Goal: Task Accomplishment & Management: Complete application form

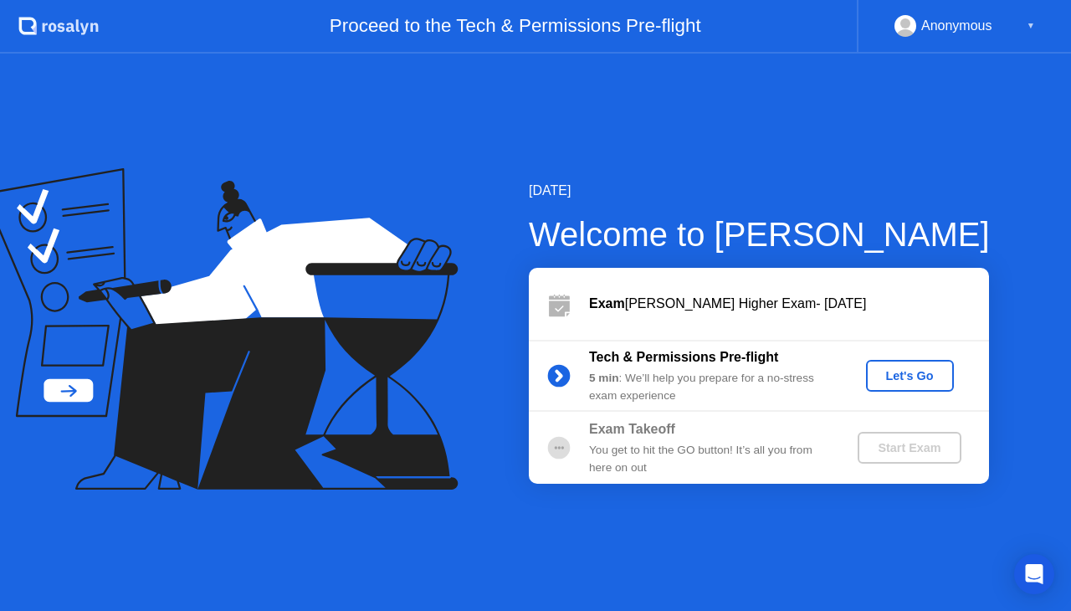
click at [920, 375] on div "Let's Go" at bounding box center [910, 375] width 74 height 13
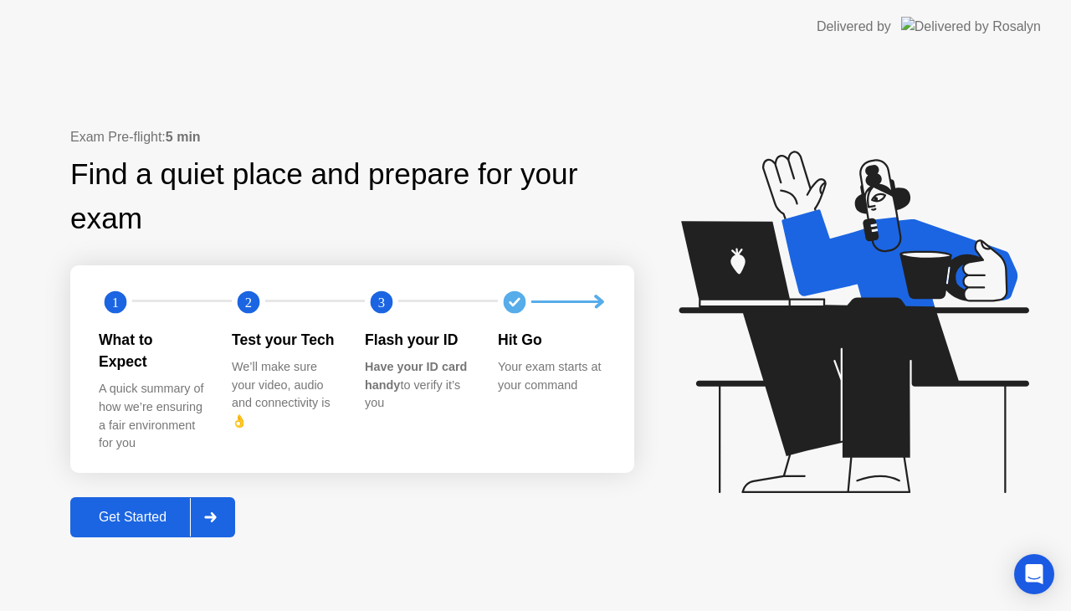
click at [117, 510] on div "Get Started" at bounding box center [132, 517] width 115 height 15
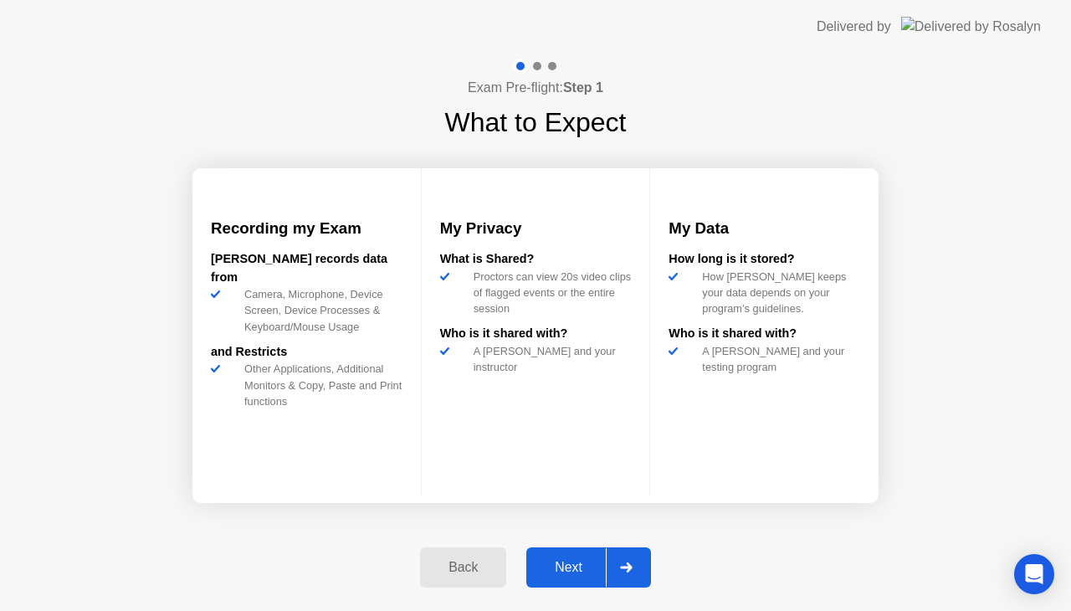
click at [601, 574] on div "Next" at bounding box center [568, 567] width 74 height 15
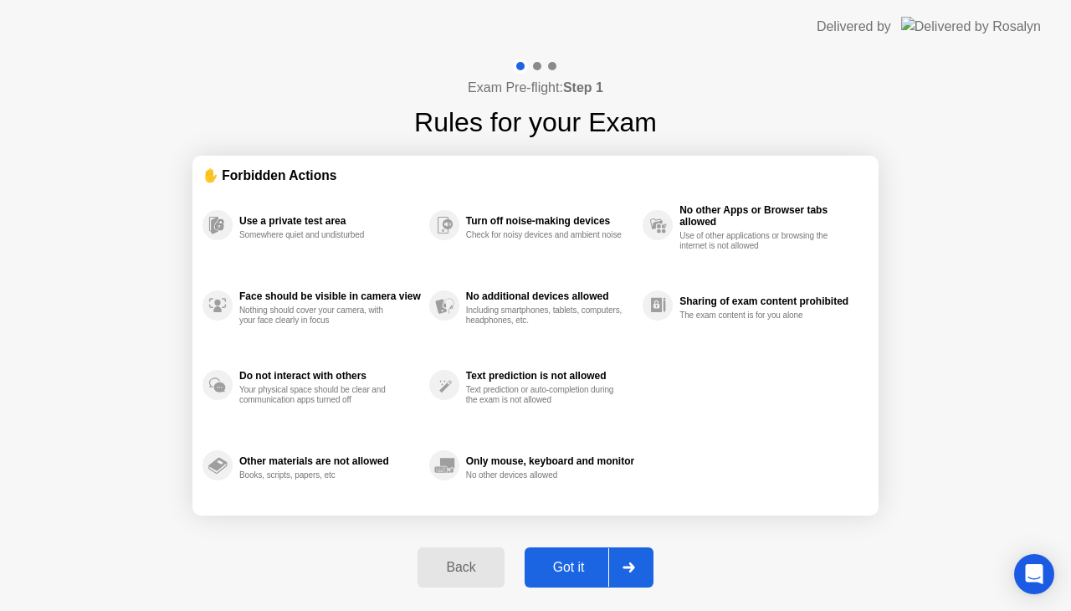
click at [574, 567] on div "Got it" at bounding box center [569, 567] width 79 height 15
select select "**********"
select select "*******"
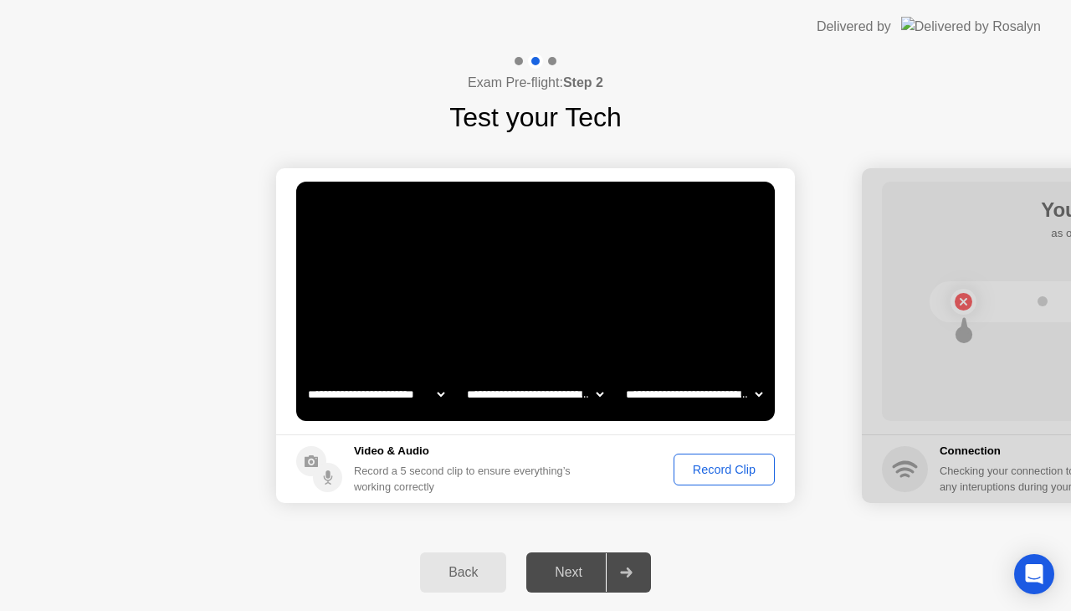
click at [721, 471] on div "Record Clip" at bounding box center [724, 469] width 90 height 13
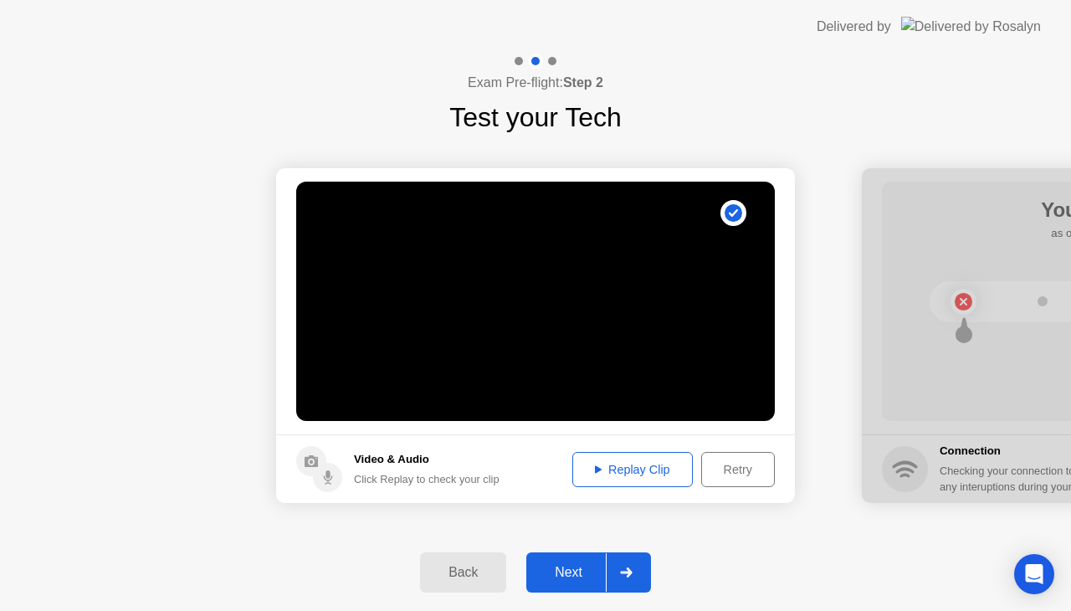
click at [635, 467] on div "Replay Clip" at bounding box center [632, 469] width 109 height 13
click at [564, 569] on div "Next" at bounding box center [568, 572] width 74 height 15
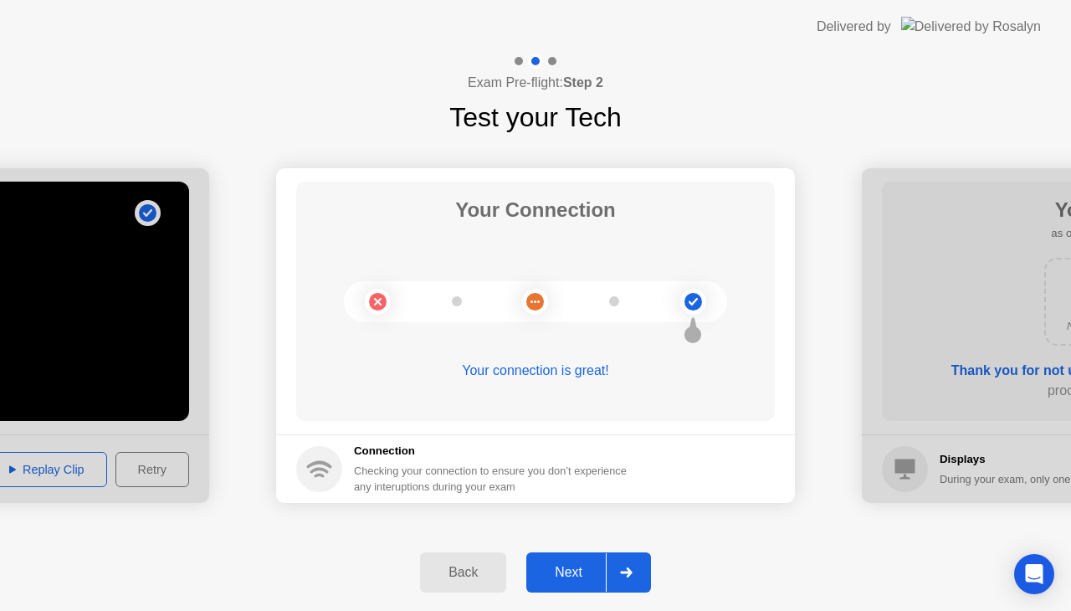
click at [564, 569] on div "Next" at bounding box center [568, 572] width 74 height 15
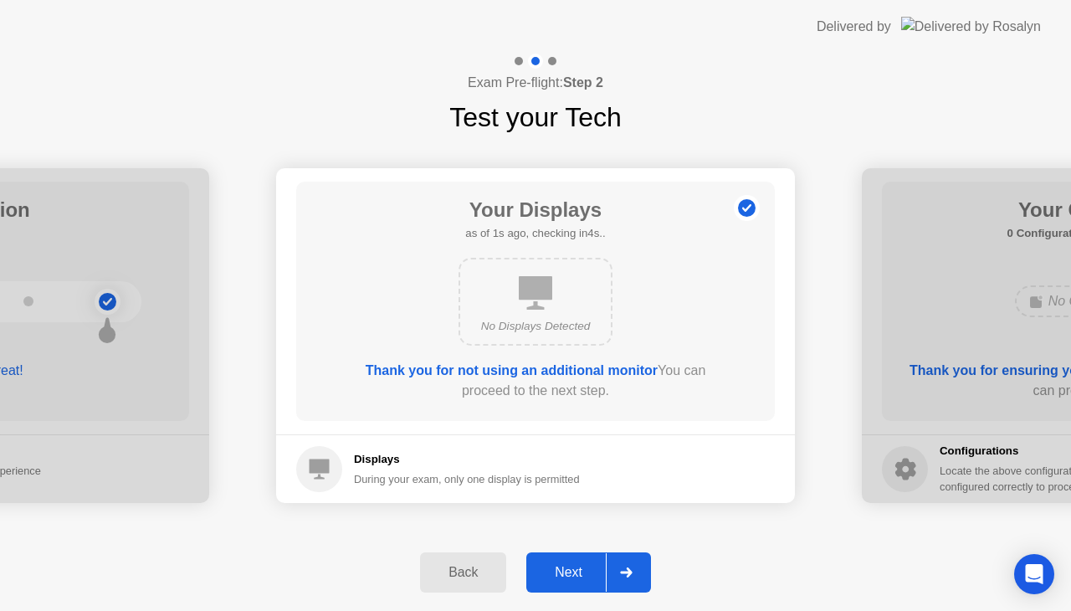
click at [564, 569] on div "Next" at bounding box center [568, 572] width 74 height 15
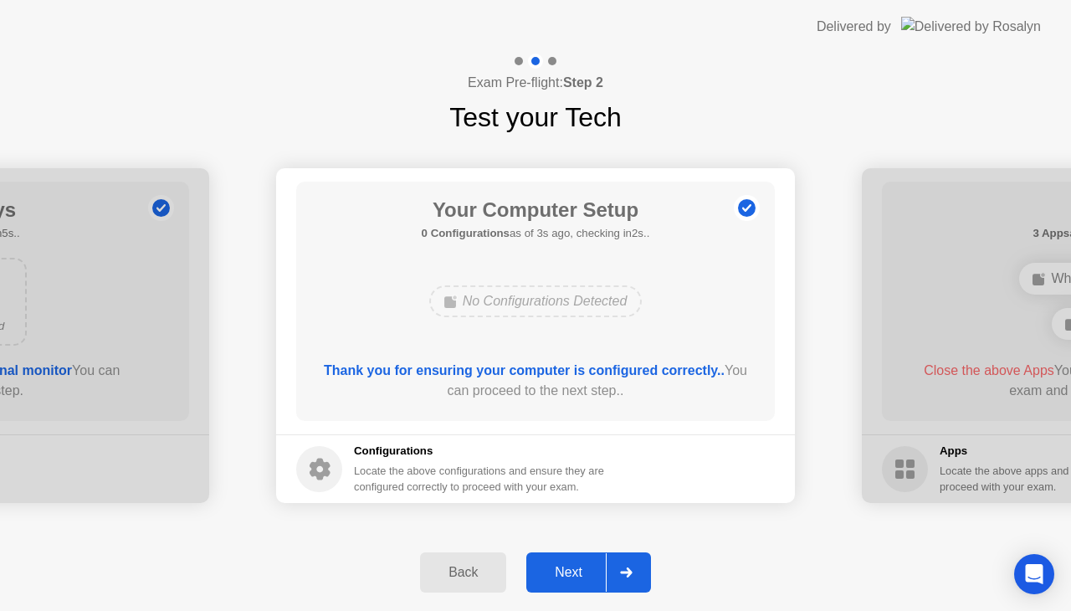
click at [564, 569] on div "Next" at bounding box center [568, 572] width 74 height 15
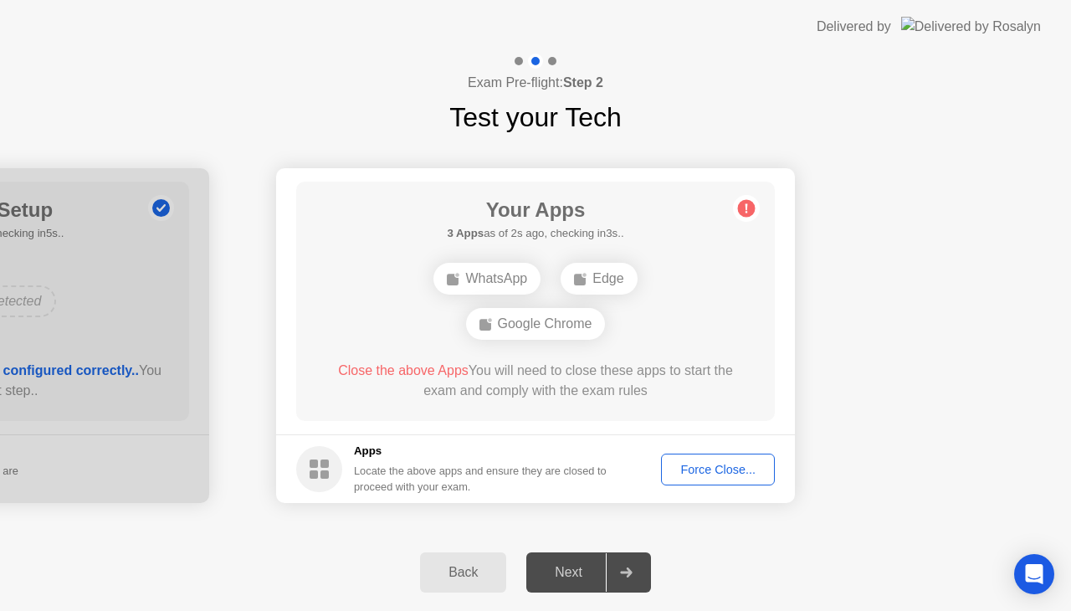
click at [708, 476] on div "Force Close..." at bounding box center [718, 469] width 102 height 13
click at [516, 308] on div "Google Chrome" at bounding box center [536, 301] width 140 height 32
click at [706, 470] on div "Force Close..." at bounding box center [718, 469] width 102 height 13
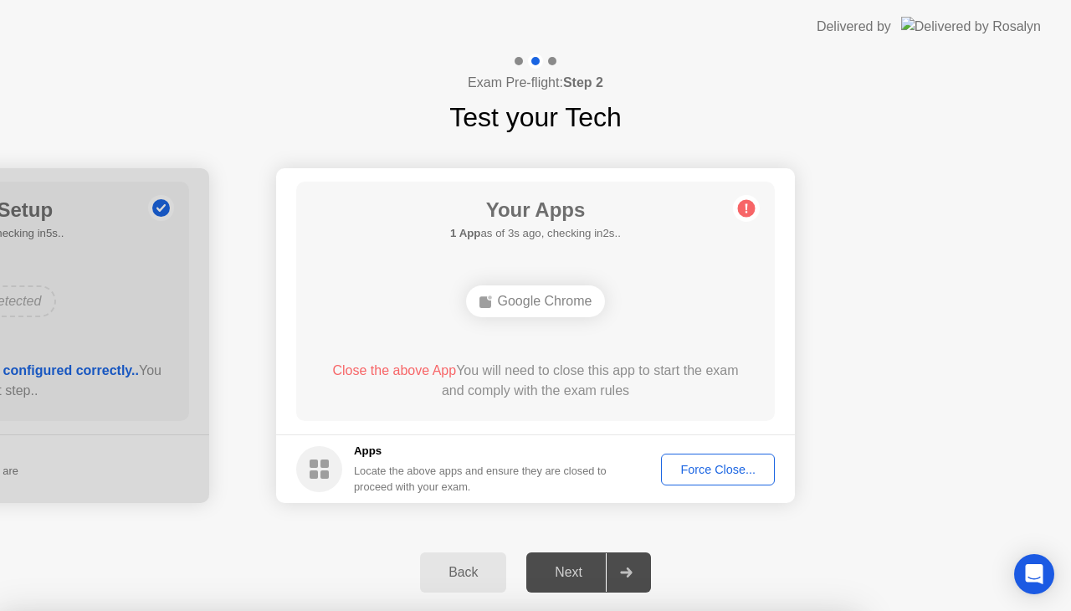
click at [552, 305] on div "Google Chrome" at bounding box center [536, 301] width 140 height 32
click at [325, 474] on rect at bounding box center [325, 474] width 8 height 8
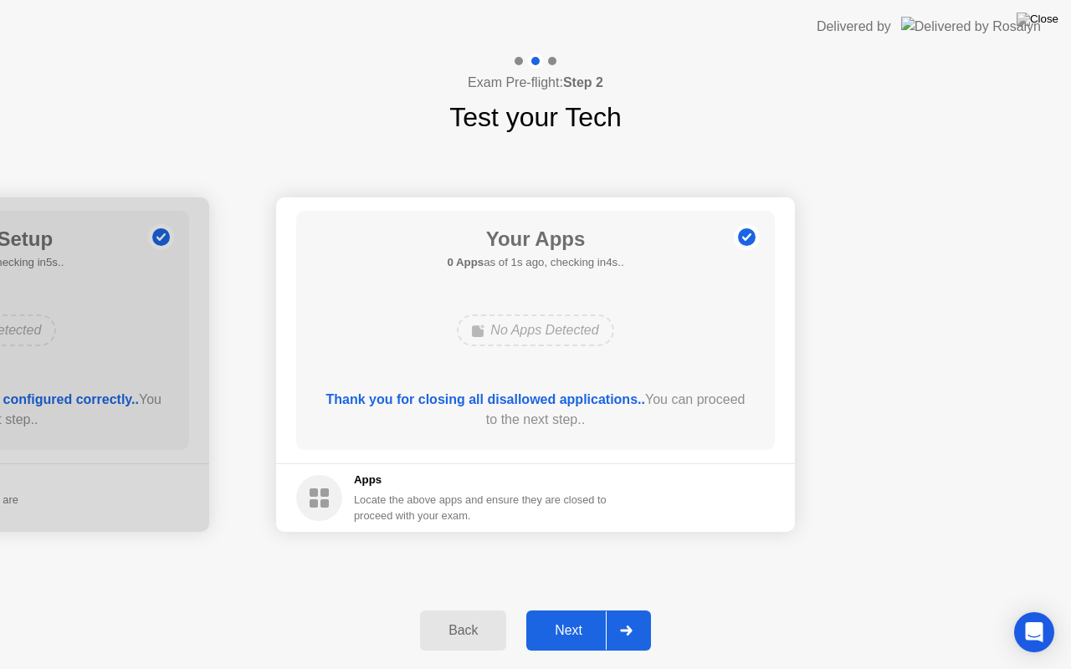
click at [562, 610] on div "Next" at bounding box center [568, 630] width 74 height 15
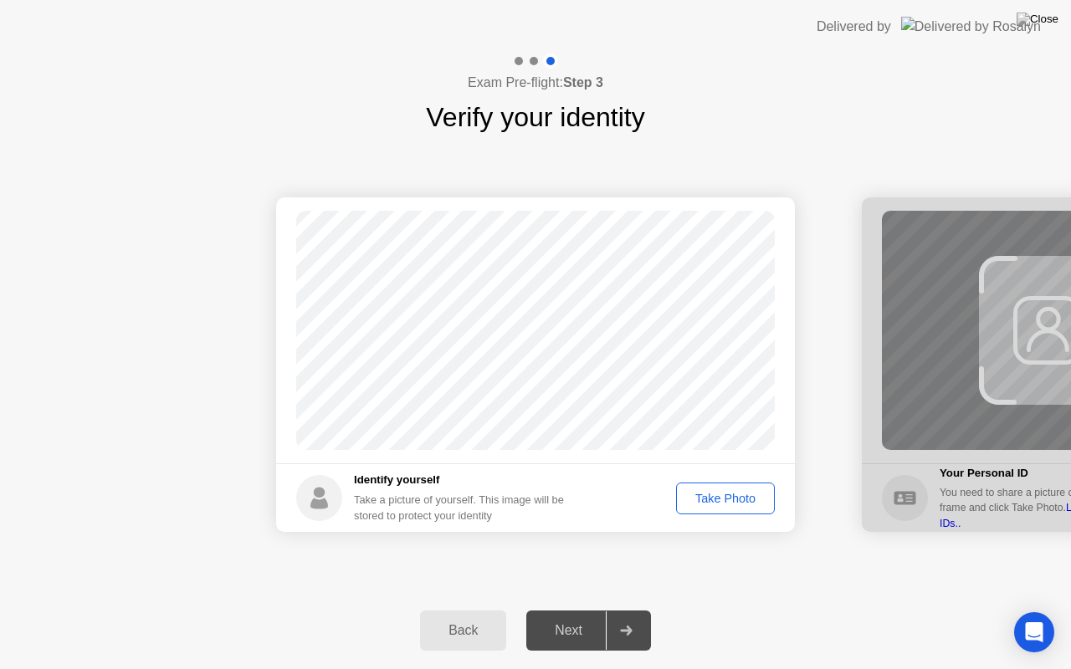
click at [735, 499] on div "Take Photo" at bounding box center [725, 498] width 87 height 13
click at [586, 610] on div "Next" at bounding box center [568, 630] width 74 height 15
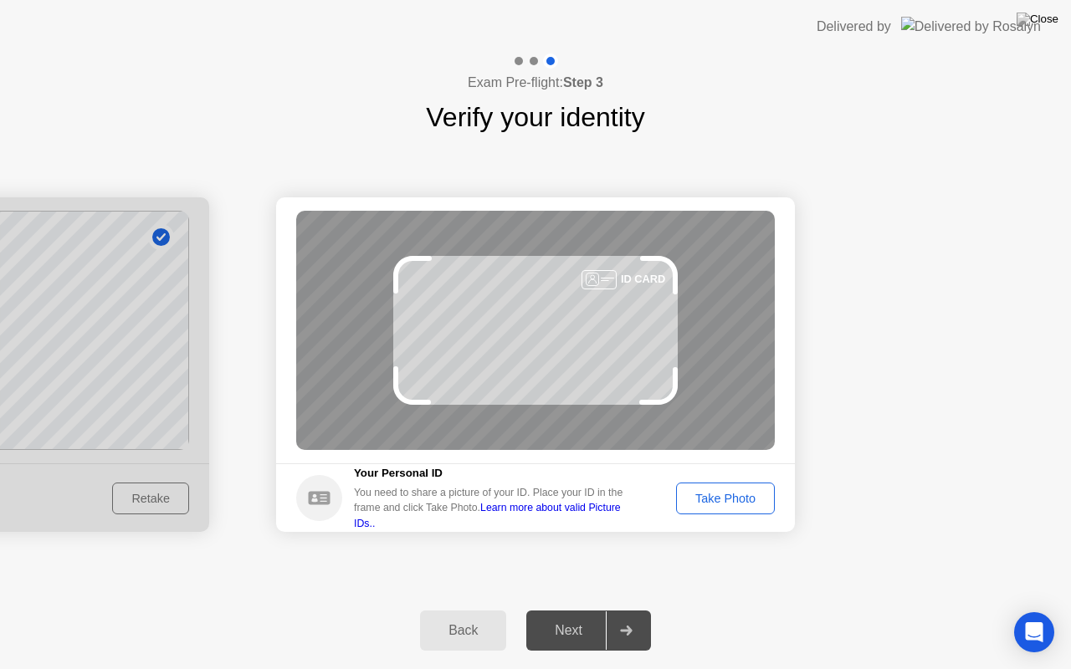
click at [739, 495] on div "Take Photo" at bounding box center [725, 498] width 87 height 13
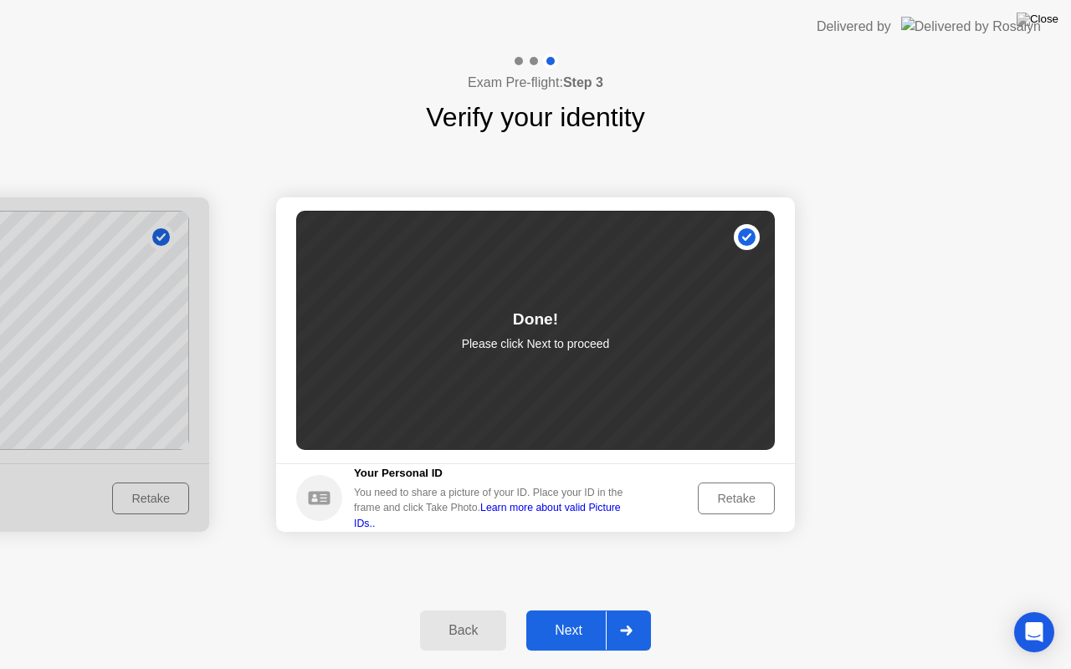
click at [551, 610] on div "Next" at bounding box center [568, 630] width 74 height 15
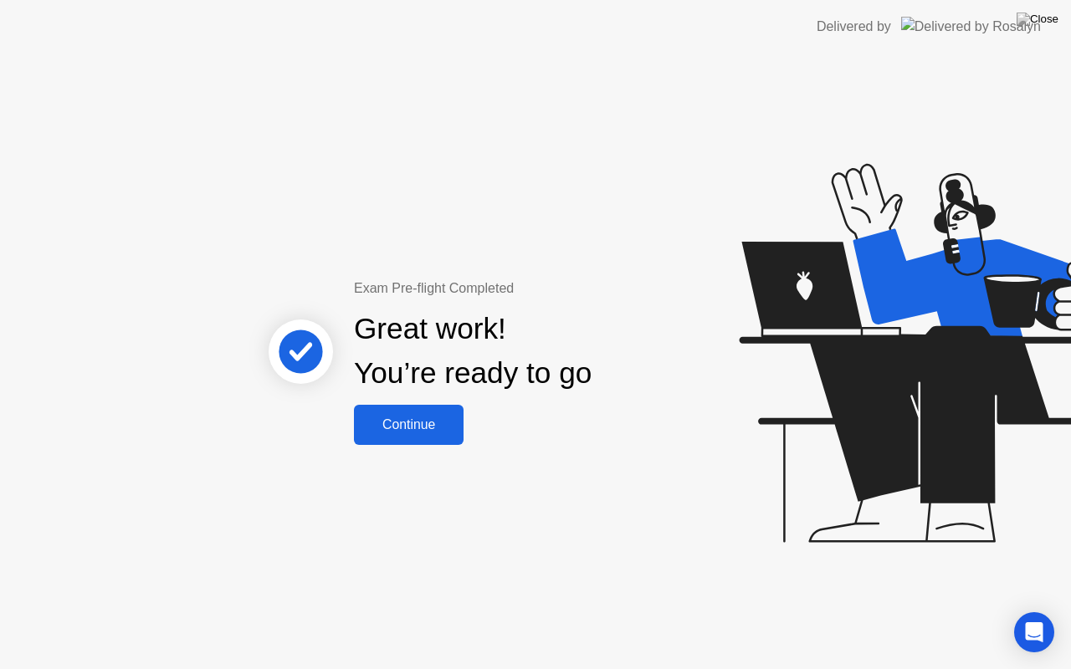
click at [449, 421] on div "Continue" at bounding box center [409, 425] width 100 height 15
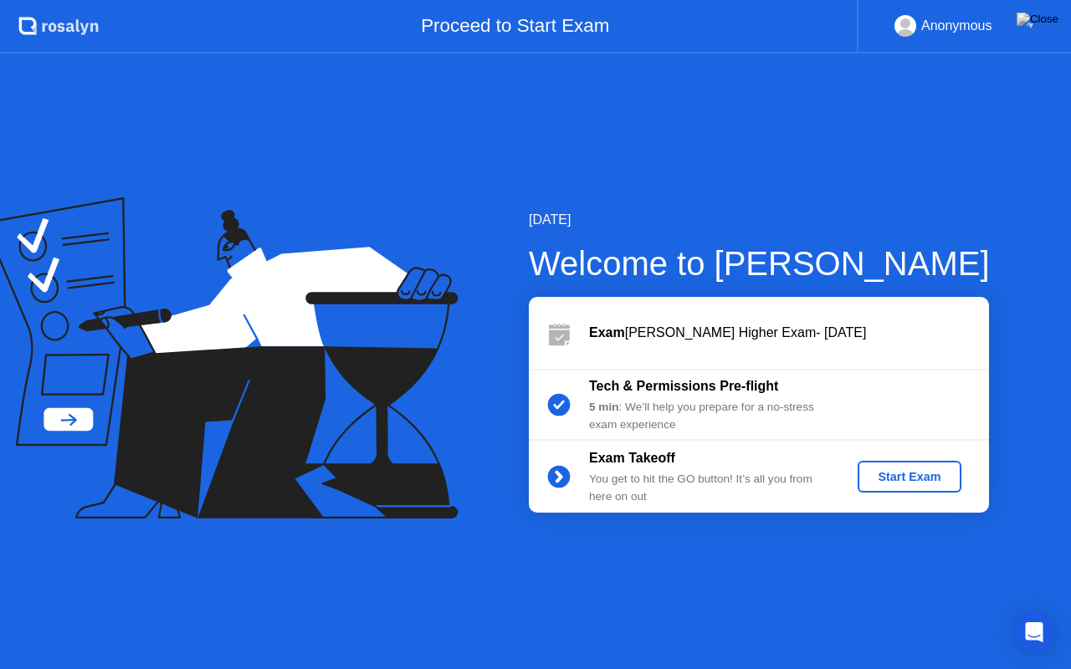
click at [864, 472] on button "Start Exam" at bounding box center [909, 477] width 103 height 32
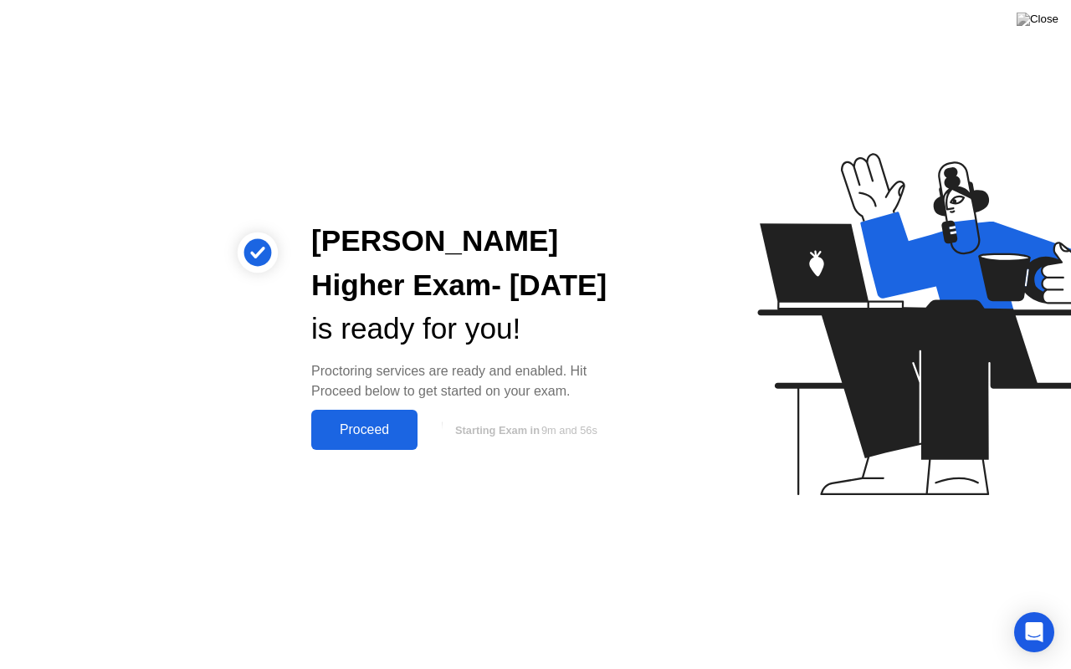
click at [394, 437] on div "Proceed" at bounding box center [364, 430] width 96 height 15
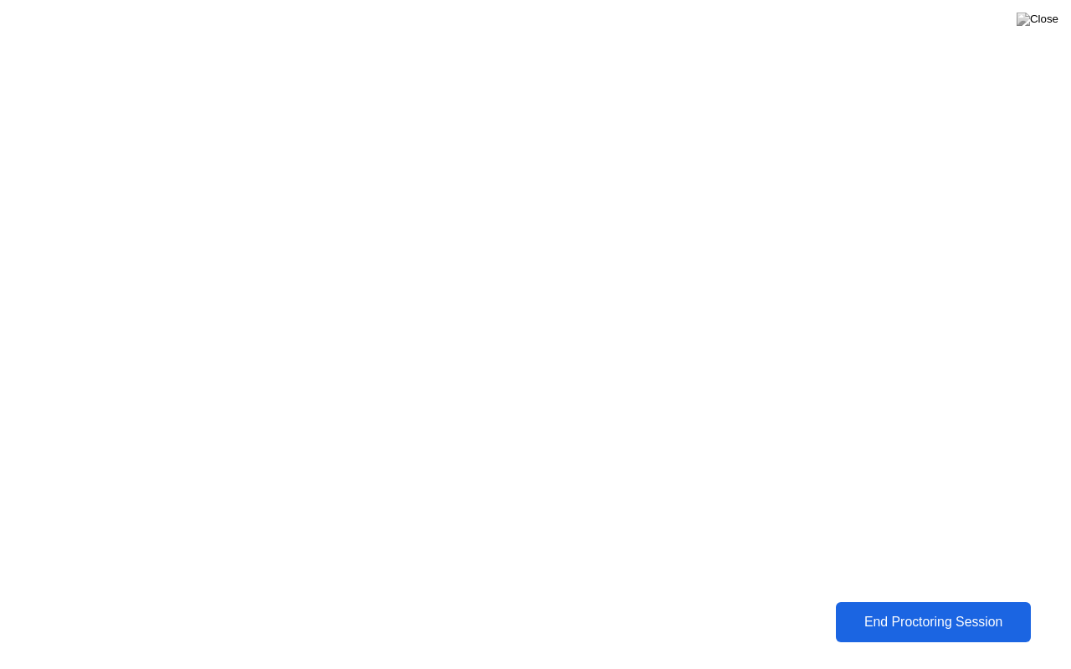
click at [905, 610] on div "End Proctoring Session" at bounding box center [933, 622] width 187 height 15
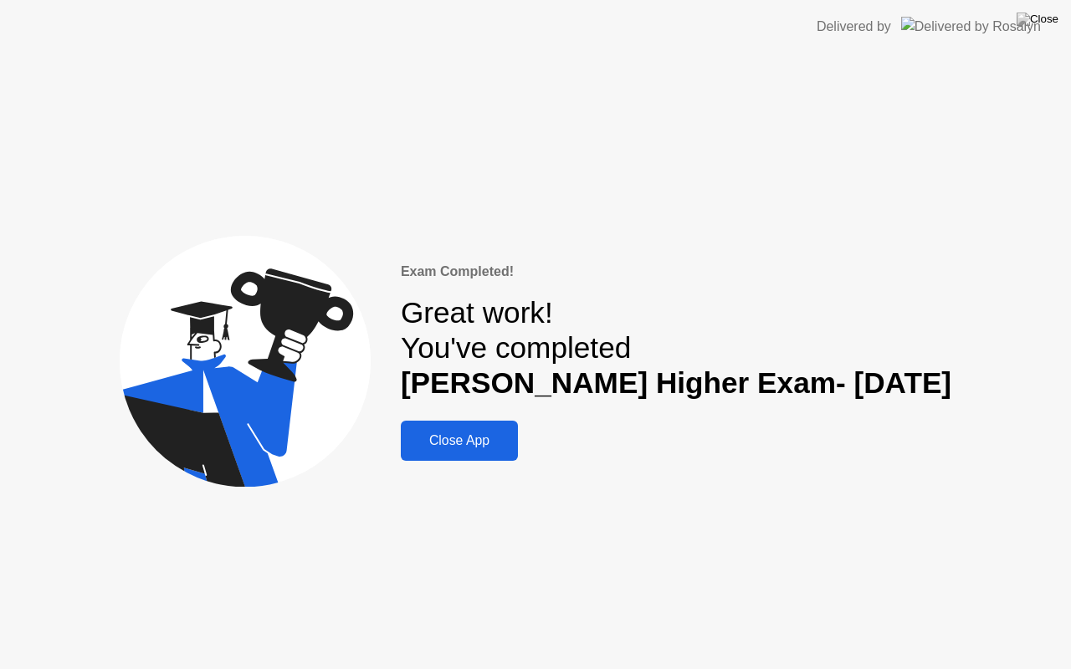
click at [489, 446] on div "Close App" at bounding box center [459, 440] width 107 height 15
